Goal: Task Accomplishment & Management: Manage account settings

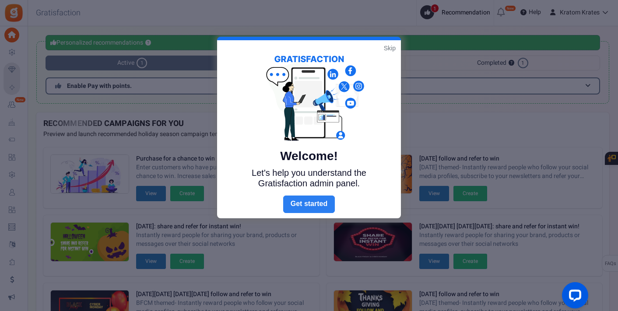
scroll to position [18, 0]
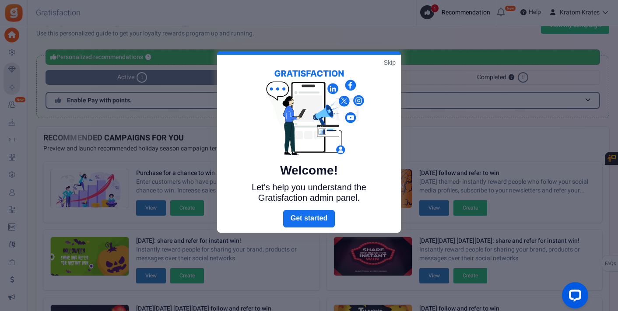
click at [390, 64] on link "Skip" at bounding box center [390, 62] width 12 height 9
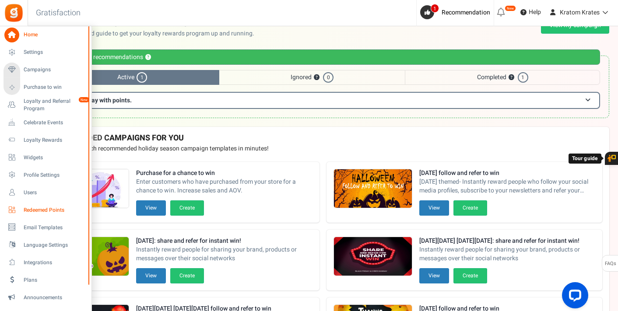
click at [29, 208] on span "Redeemed Points" at bounding box center [54, 210] width 61 height 7
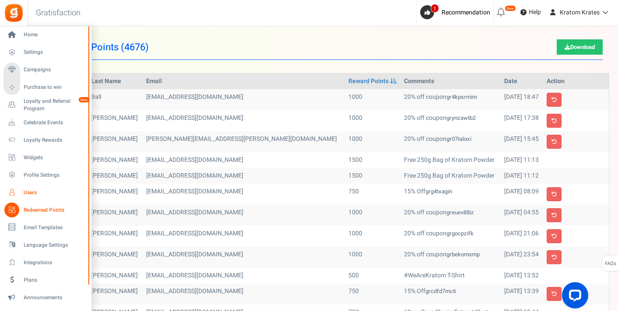
click at [28, 196] on span "Users" at bounding box center [54, 192] width 61 height 7
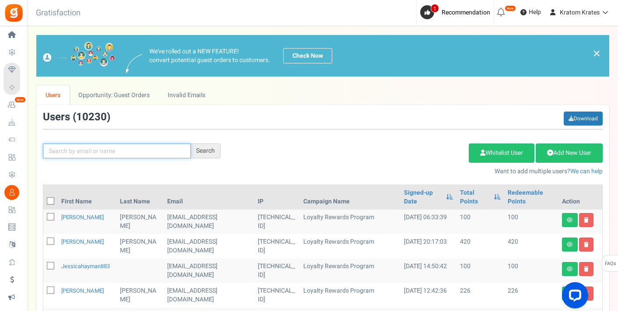
click at [160, 153] on input "text" at bounding box center [117, 151] width 148 height 15
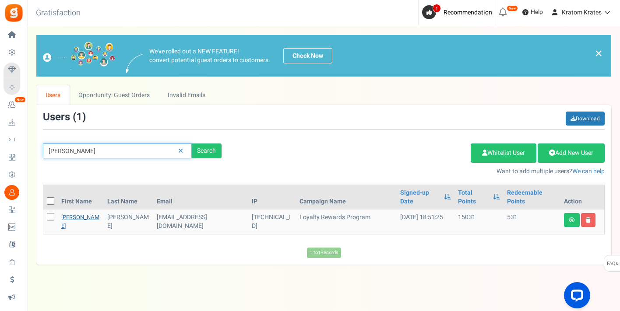
type input "[PERSON_NAME]"
click at [73, 213] on link "[PERSON_NAME]" at bounding box center [80, 221] width 38 height 17
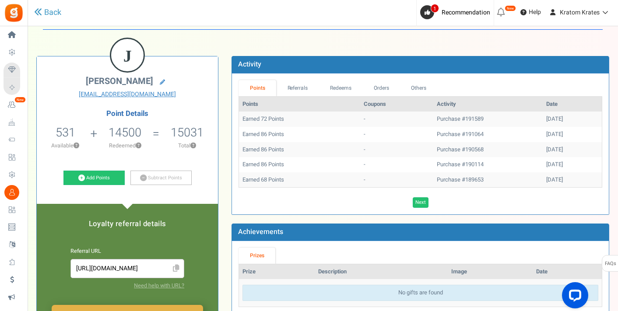
scroll to position [31, 0]
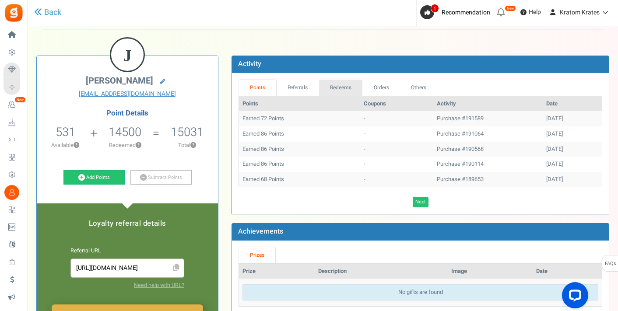
click at [345, 85] on link "Redeems" at bounding box center [341, 88] width 44 height 16
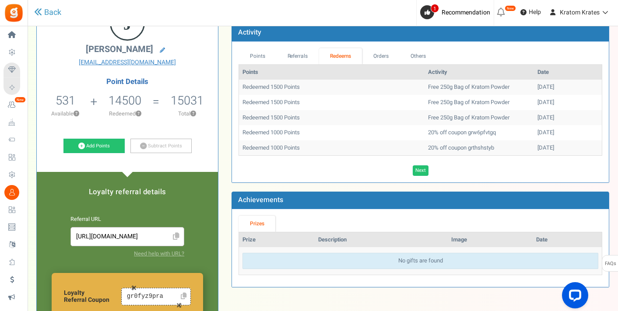
scroll to position [60, 0]
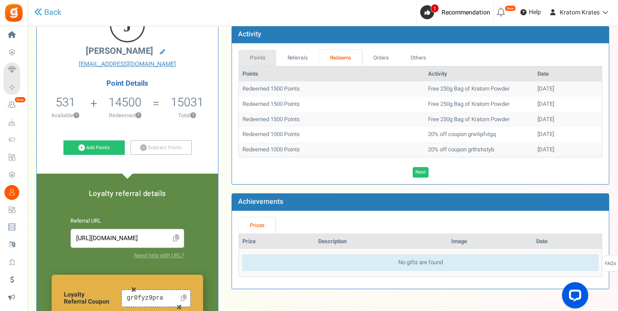
click at [262, 57] on link "Points" at bounding box center [258, 58] width 38 height 16
